Goal: Check status: Check status

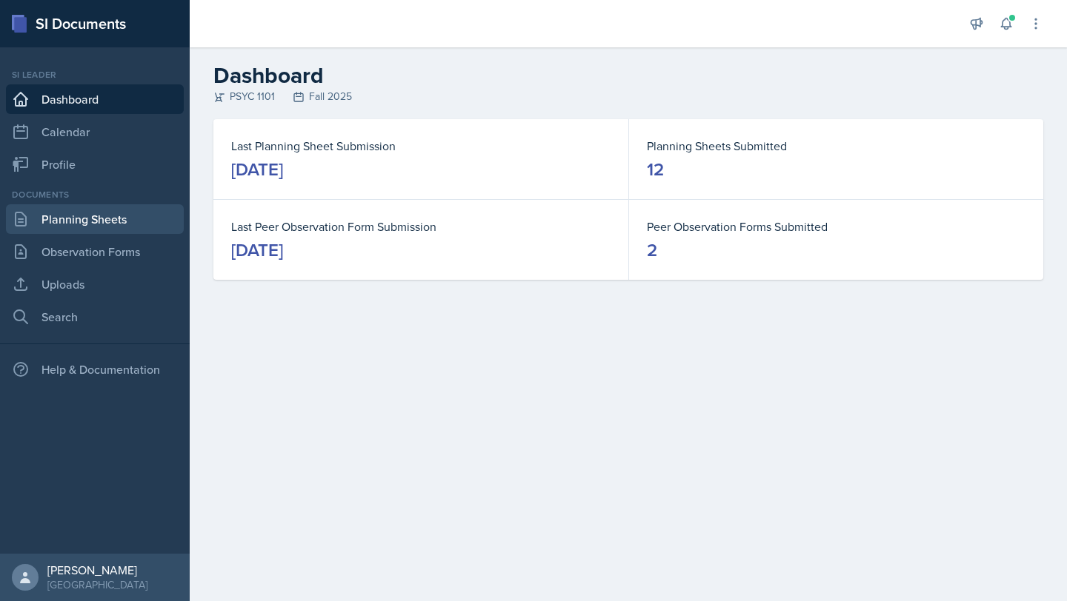
click at [95, 216] on link "Planning Sheets" at bounding box center [95, 219] width 178 height 30
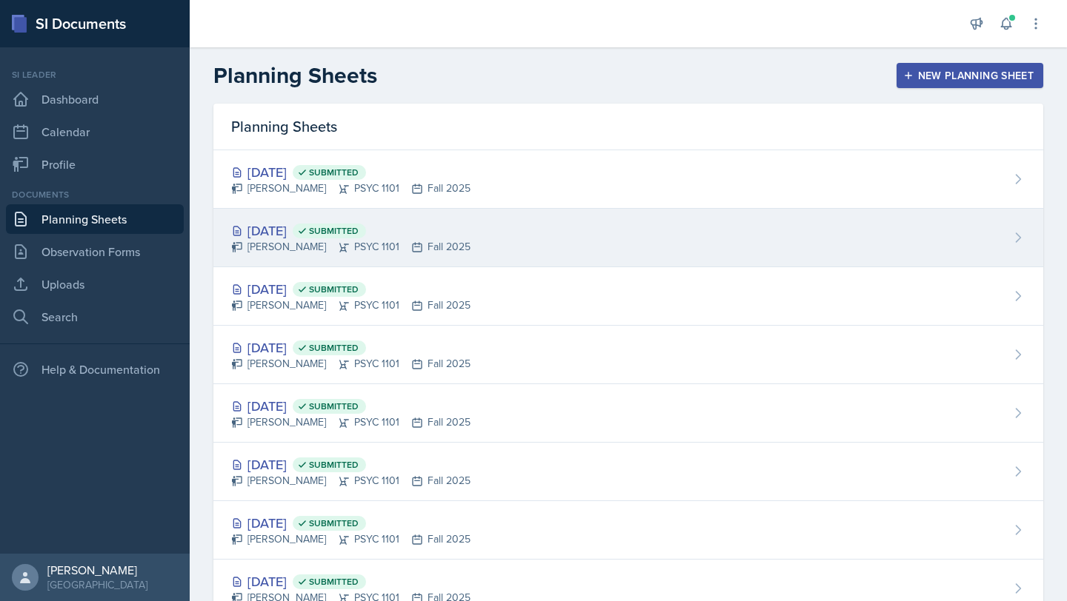
click at [289, 231] on div "[DATE] Submitted" at bounding box center [350, 231] width 239 height 20
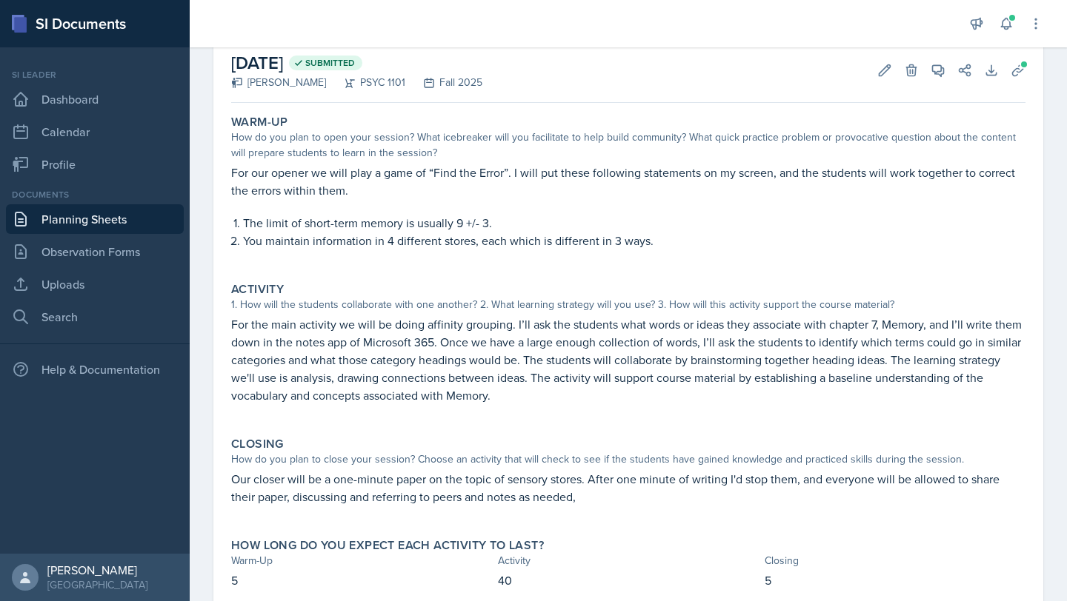
scroll to position [79, 0]
click at [84, 221] on link "Planning Sheets" at bounding box center [95, 219] width 178 height 30
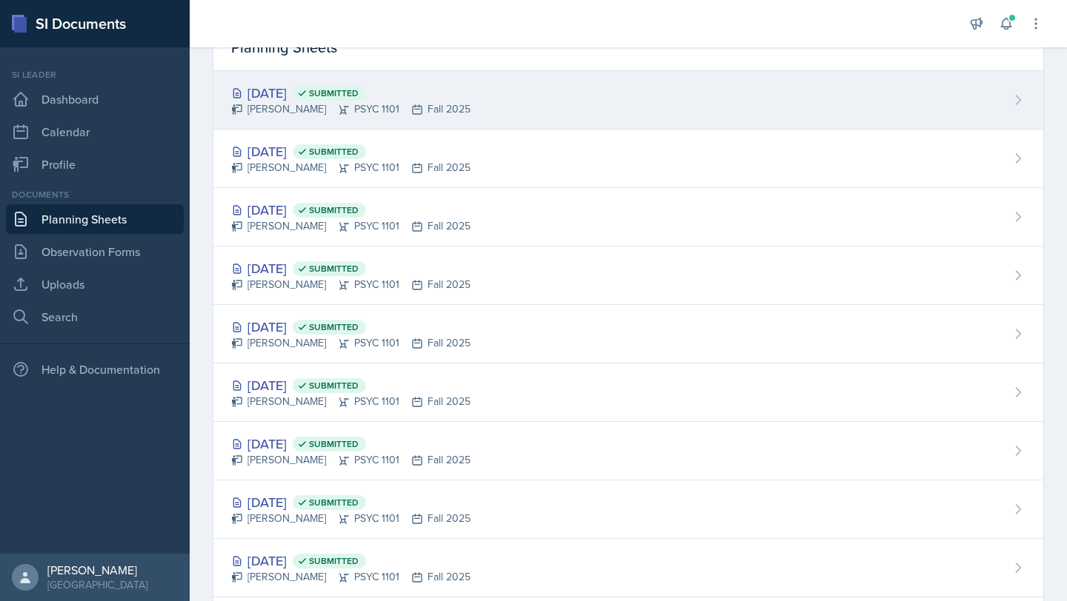
click at [281, 95] on div "[DATE] Submitted" at bounding box center [350, 93] width 239 height 20
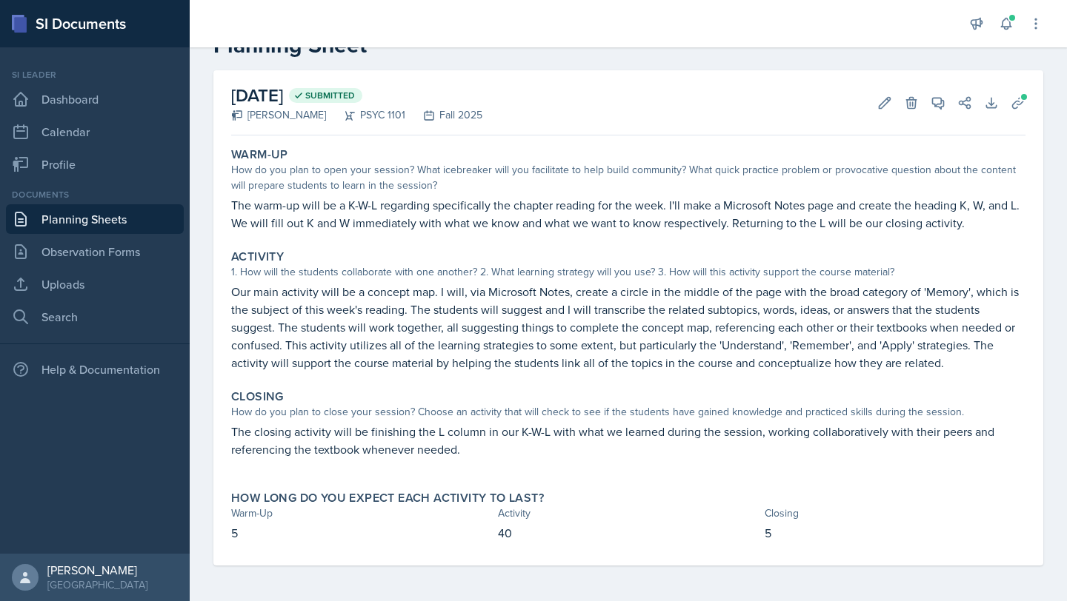
scroll to position [45, 0]
